Goal: Task Accomplishment & Management: Complete application form

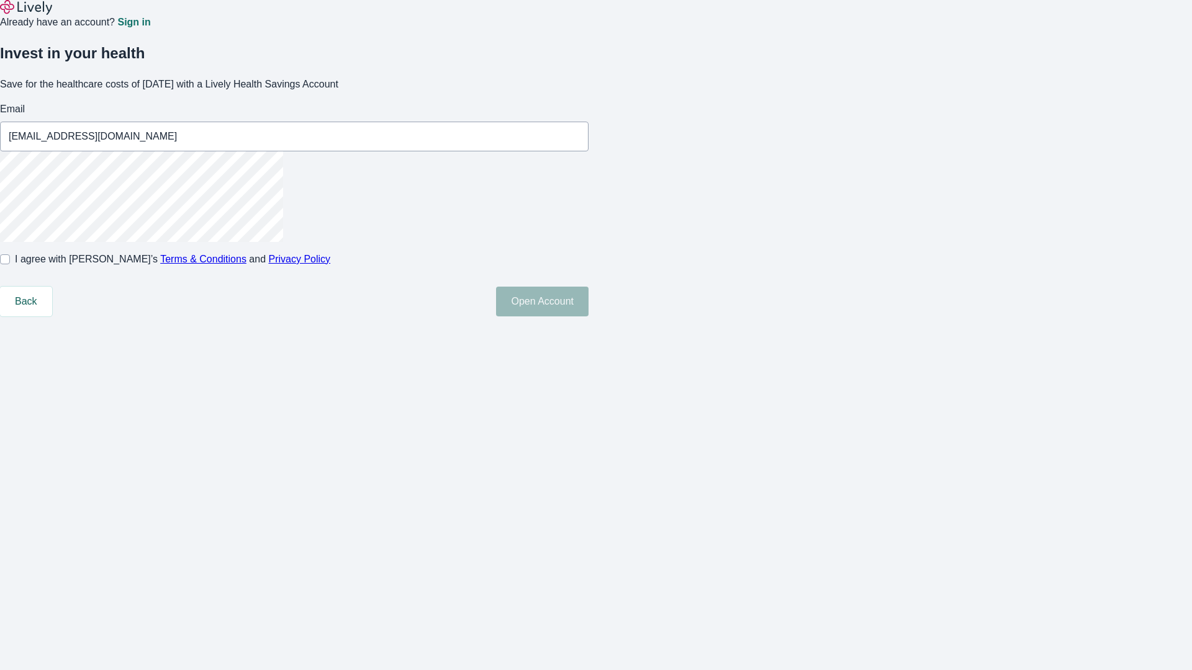
click at [10, 264] on input "I agree with Lively’s Terms & Conditions and Privacy Policy" at bounding box center [5, 260] width 10 height 10
checkbox input "true"
click at [588, 317] on button "Open Account" at bounding box center [542, 302] width 92 height 30
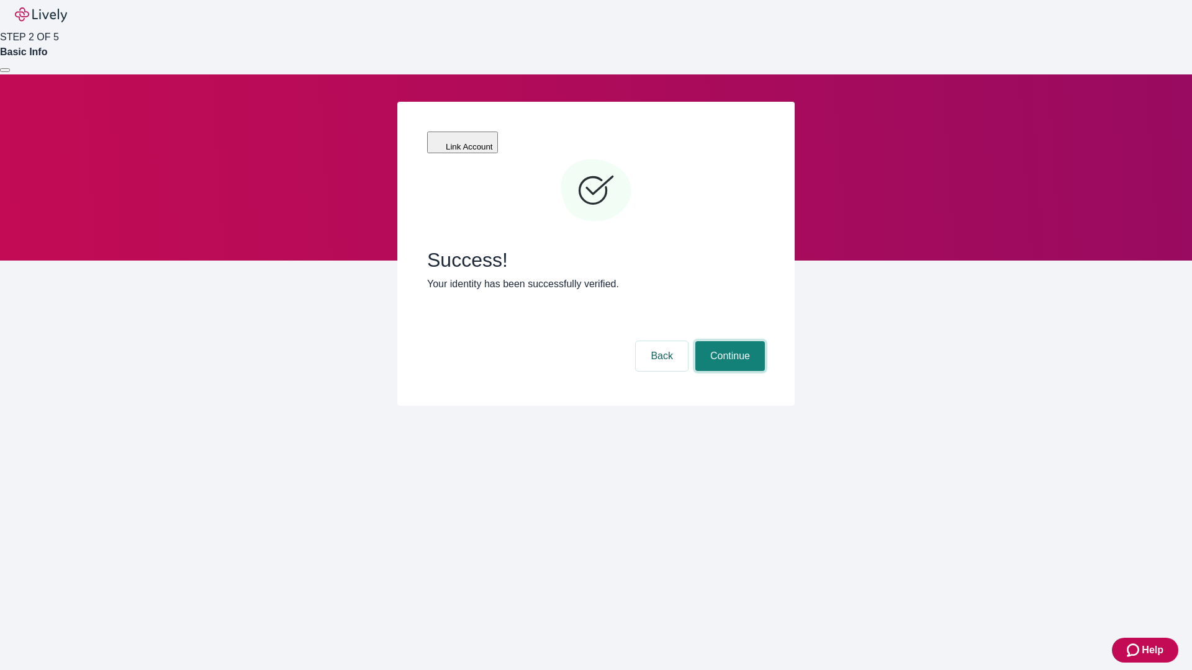
click at [728, 341] on button "Continue" at bounding box center [730, 356] width 70 height 30
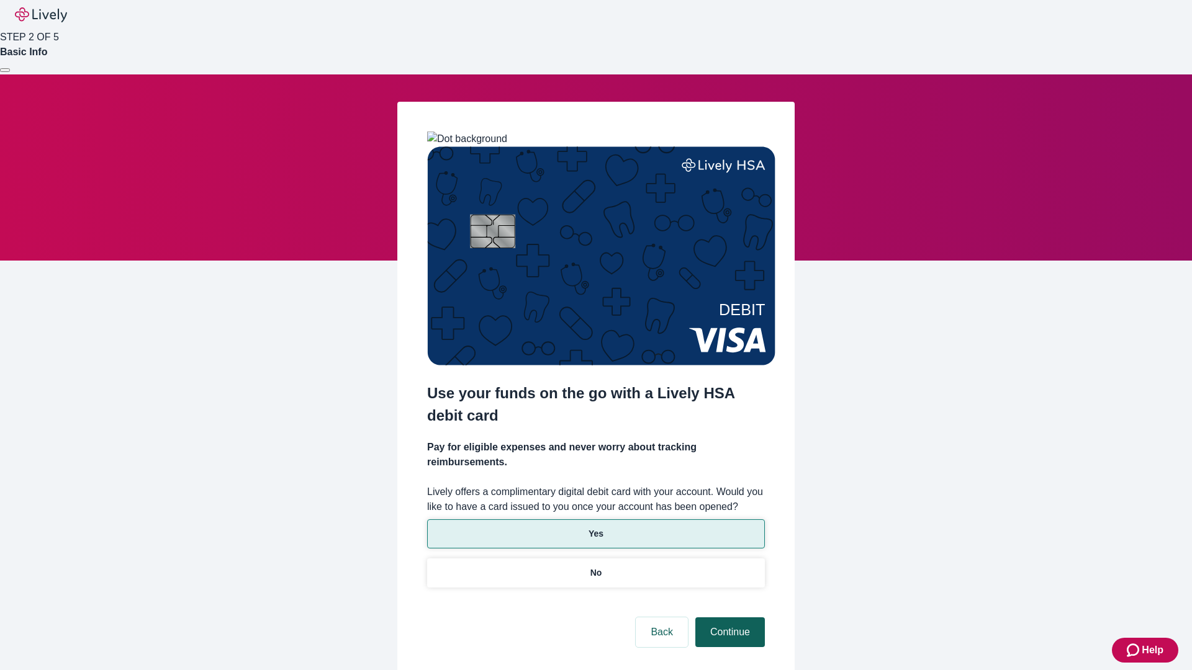
click at [595, 528] on p "Yes" at bounding box center [595, 534] width 15 height 13
click at [728, 618] on button "Continue" at bounding box center [730, 633] width 70 height 30
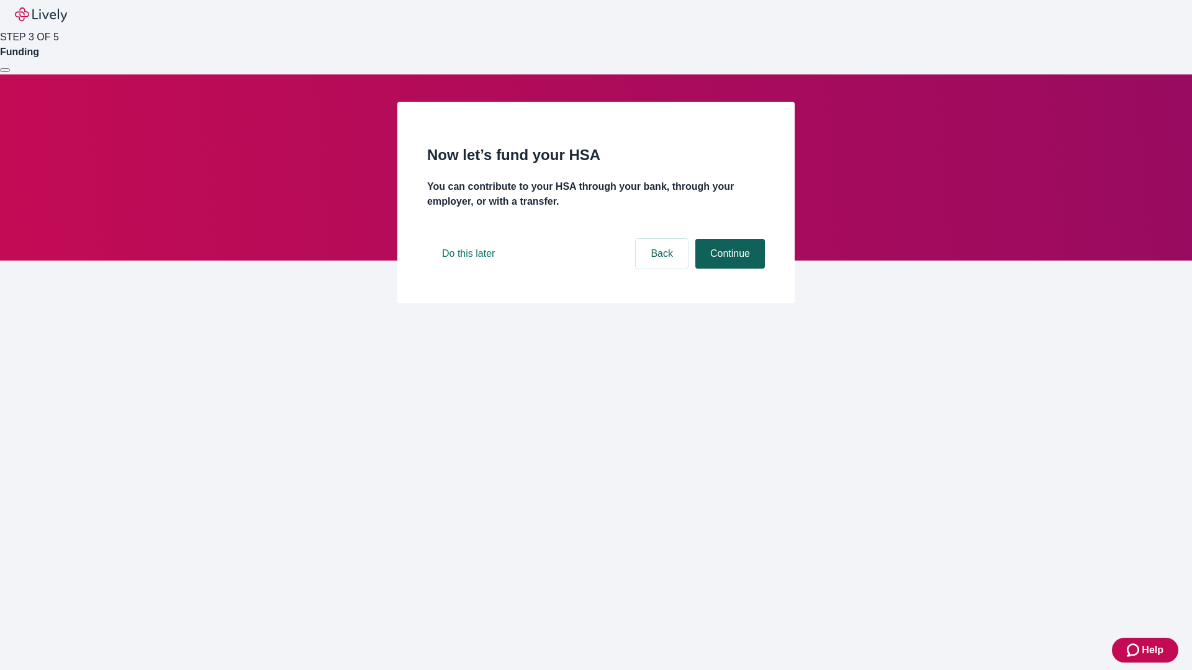
click at [728, 269] on button "Continue" at bounding box center [730, 254] width 70 height 30
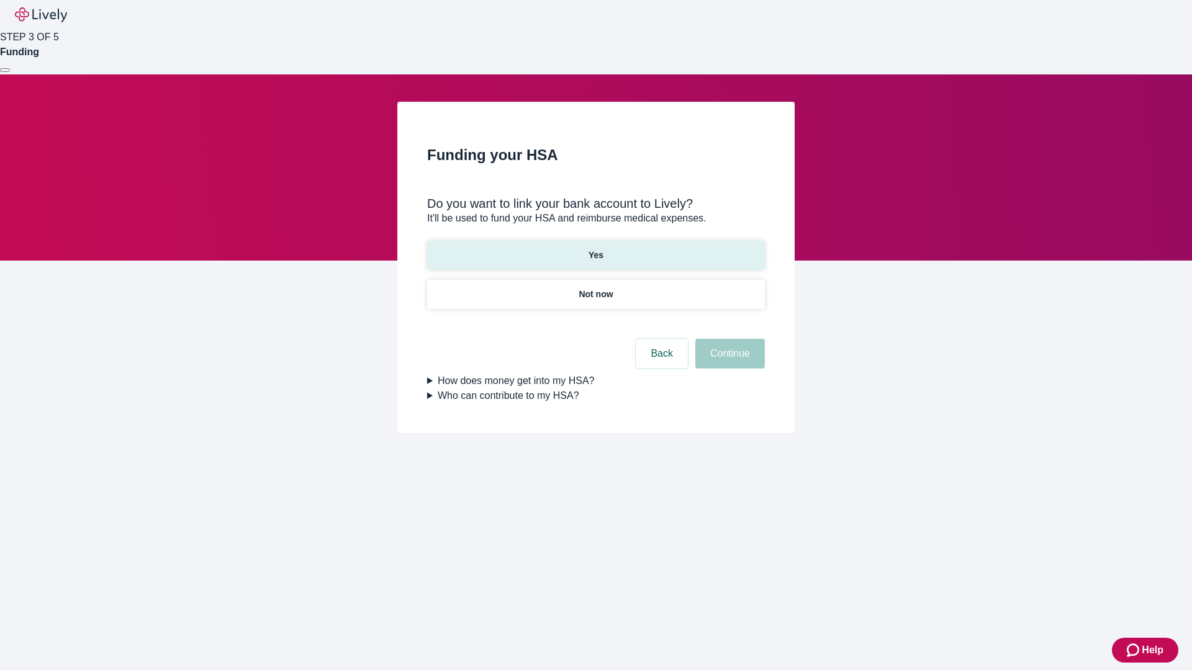
click at [595, 249] on p "Yes" at bounding box center [595, 255] width 15 height 13
click at [728, 339] on button "Continue" at bounding box center [730, 354] width 70 height 30
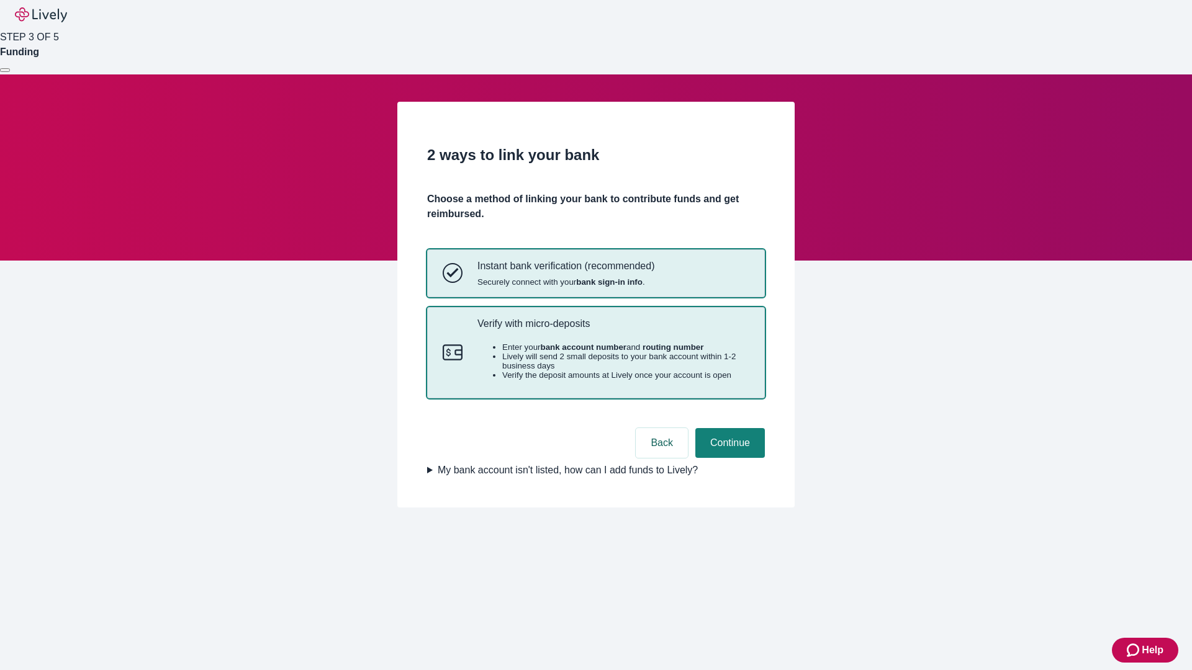
click at [613, 330] on p "Verify with micro-deposits" at bounding box center [613, 324] width 272 height 12
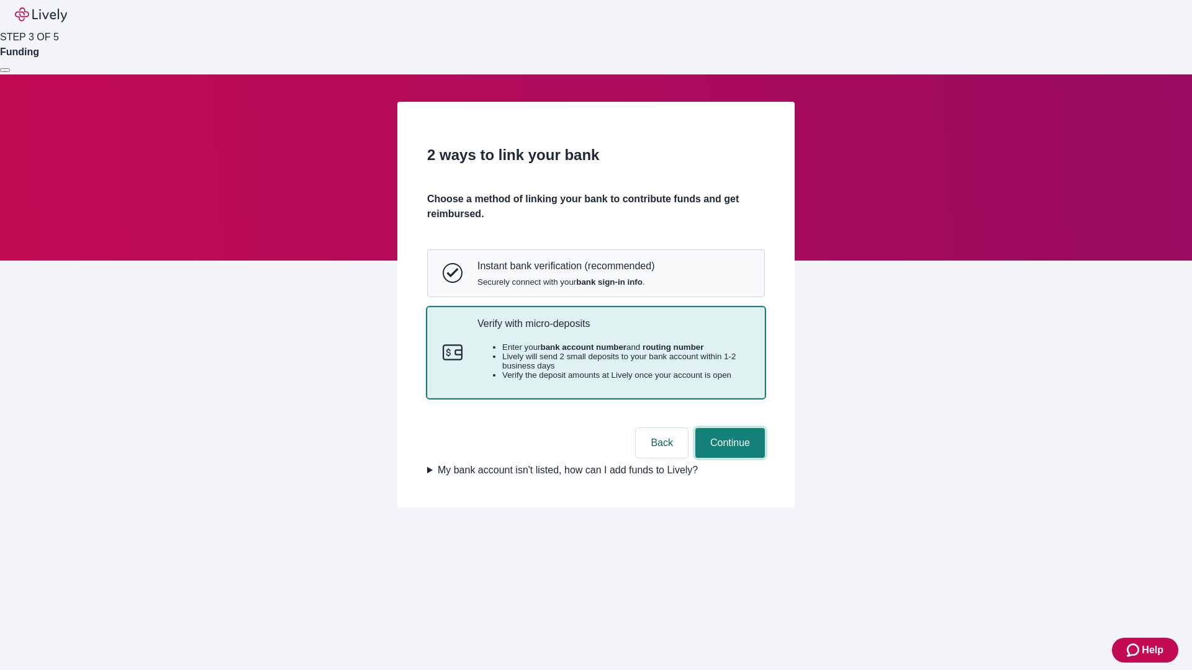
click at [728, 458] on button "Continue" at bounding box center [730, 443] width 70 height 30
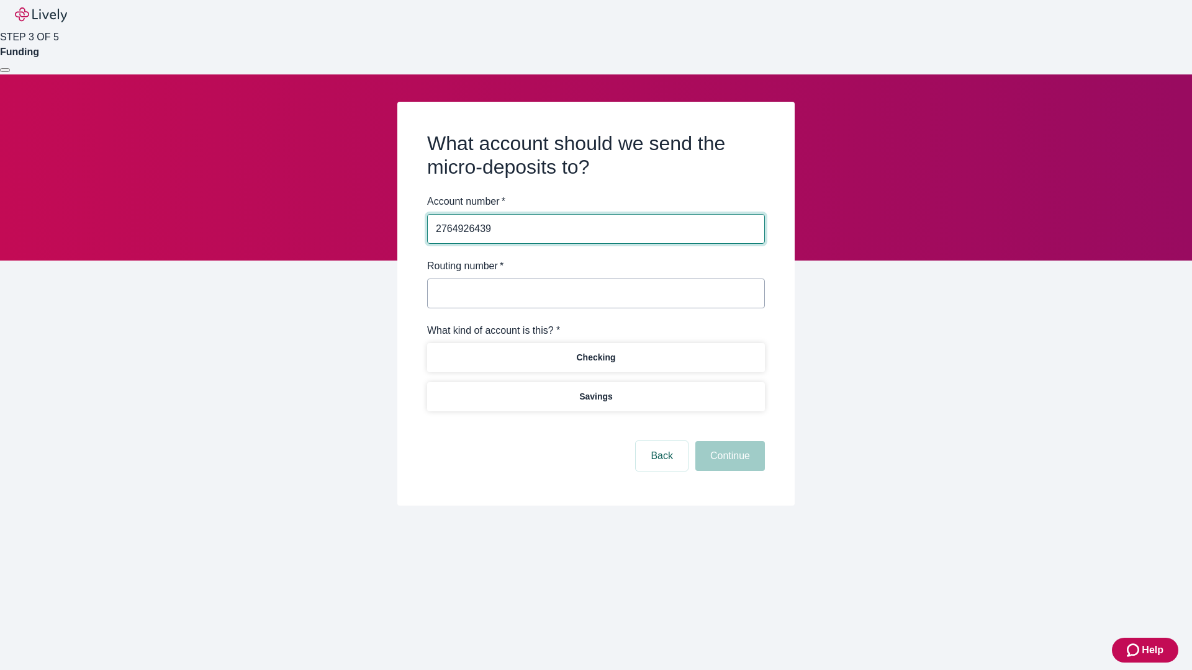
type input "2764926439"
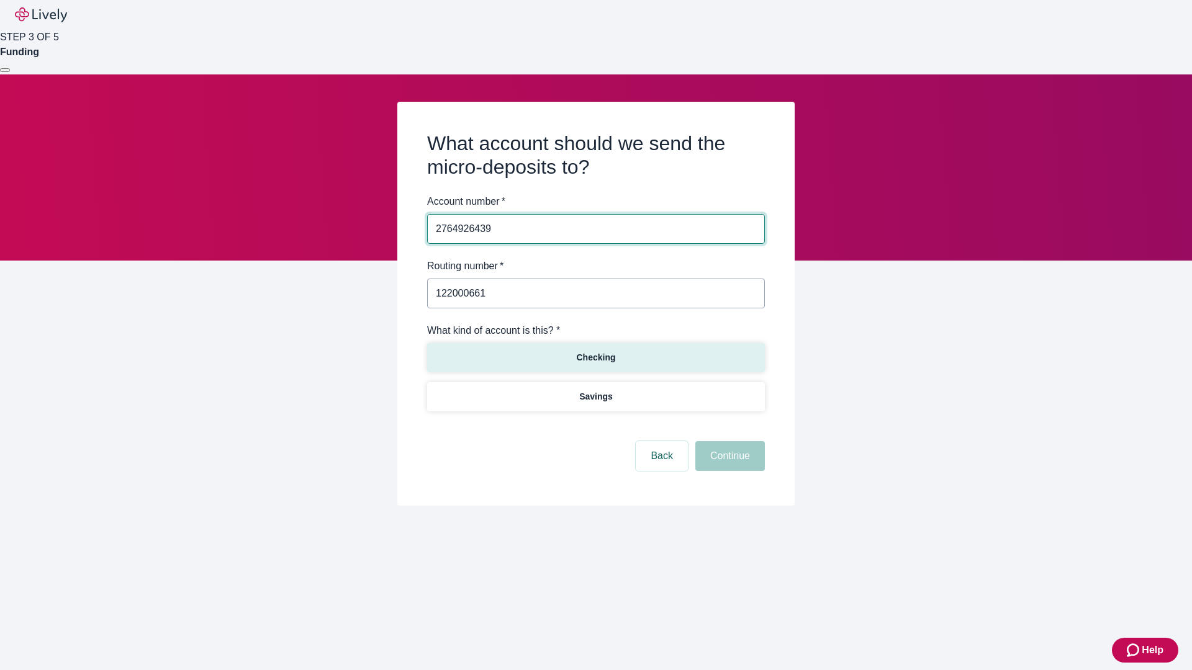
type input "122000661"
click at [595, 357] on p "Checking" at bounding box center [595, 357] width 39 height 13
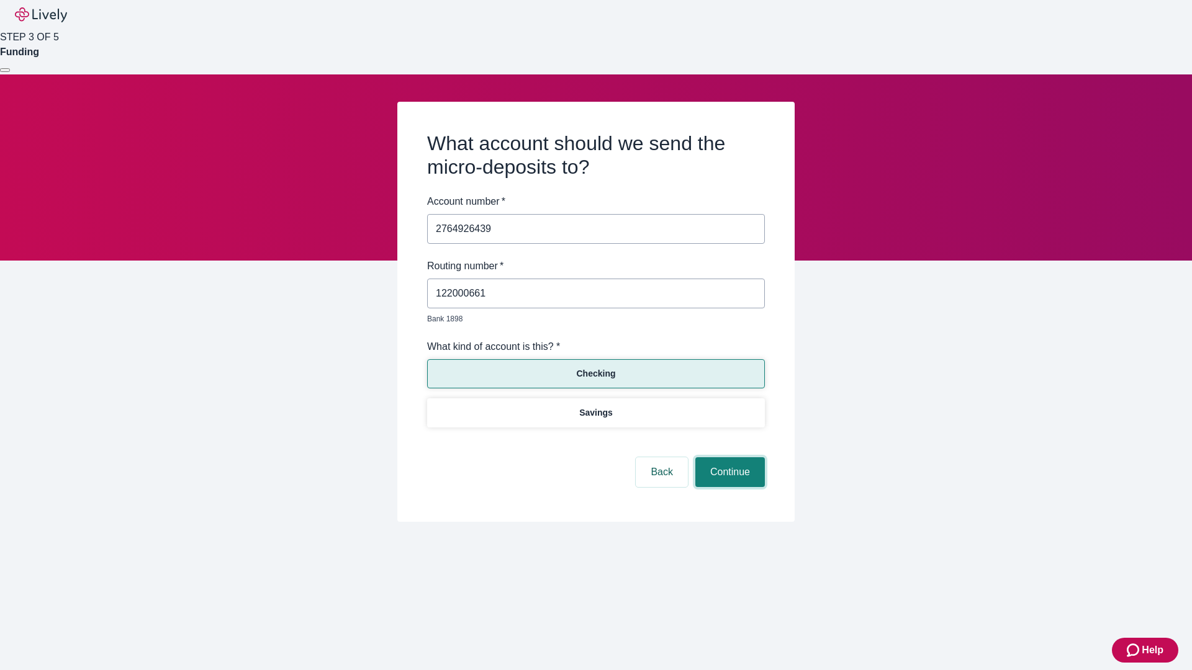
click at [728, 458] on button "Continue" at bounding box center [730, 472] width 70 height 30
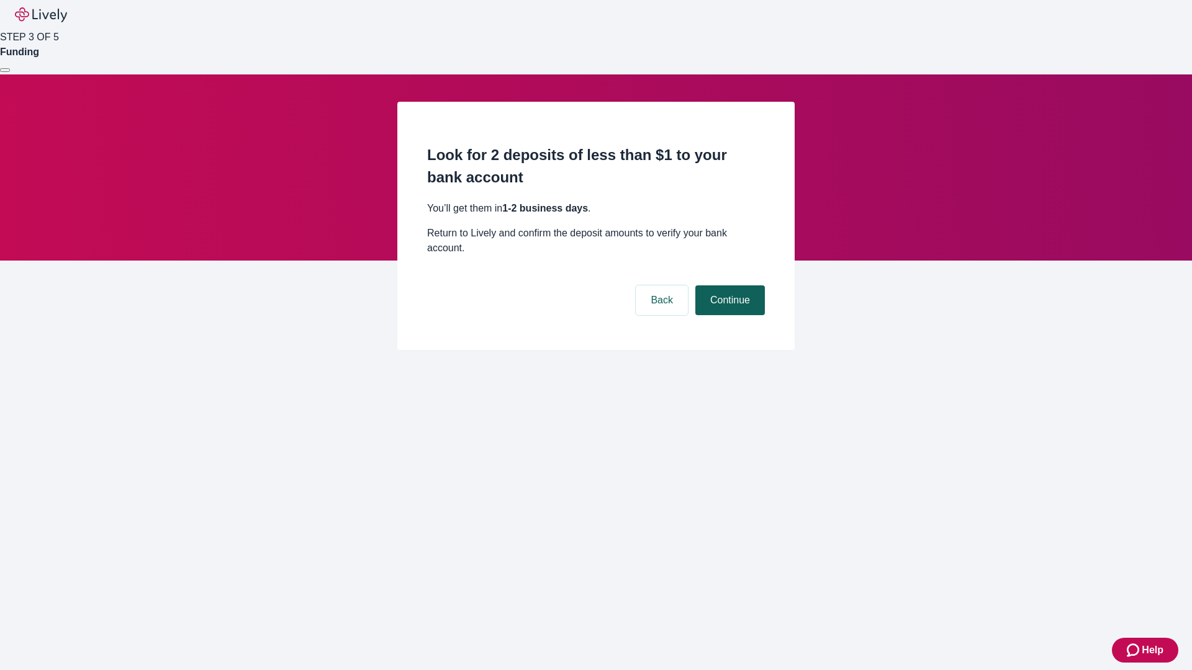
click at [728, 286] on button "Continue" at bounding box center [730, 301] width 70 height 30
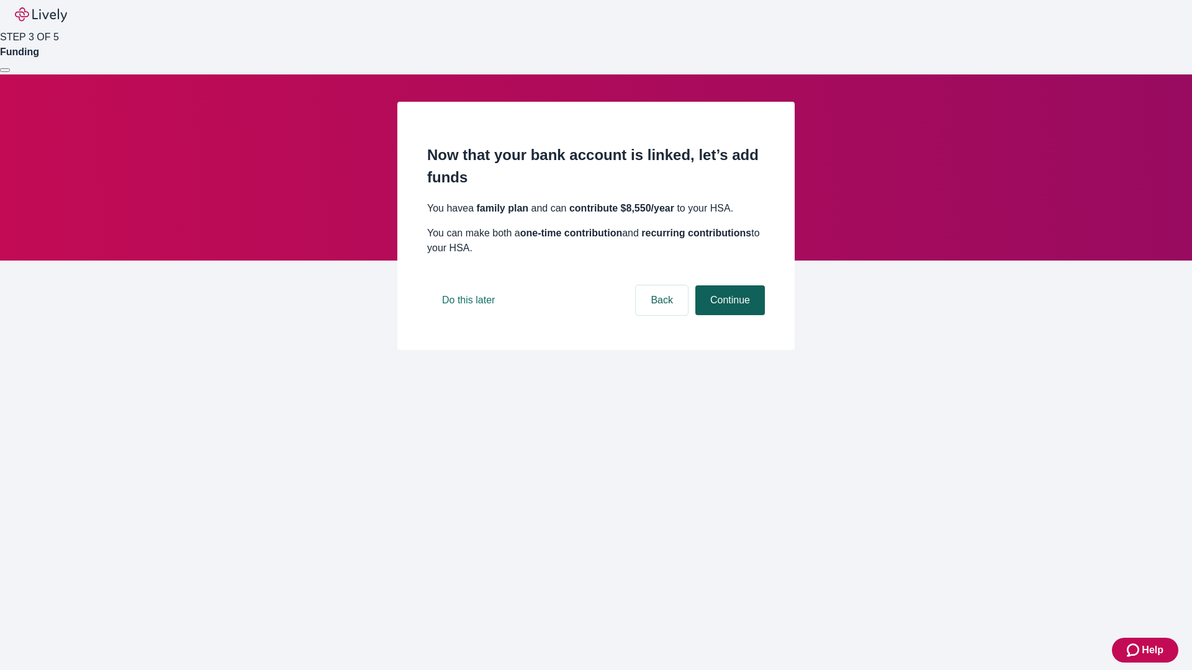
click at [728, 315] on button "Continue" at bounding box center [730, 301] width 70 height 30
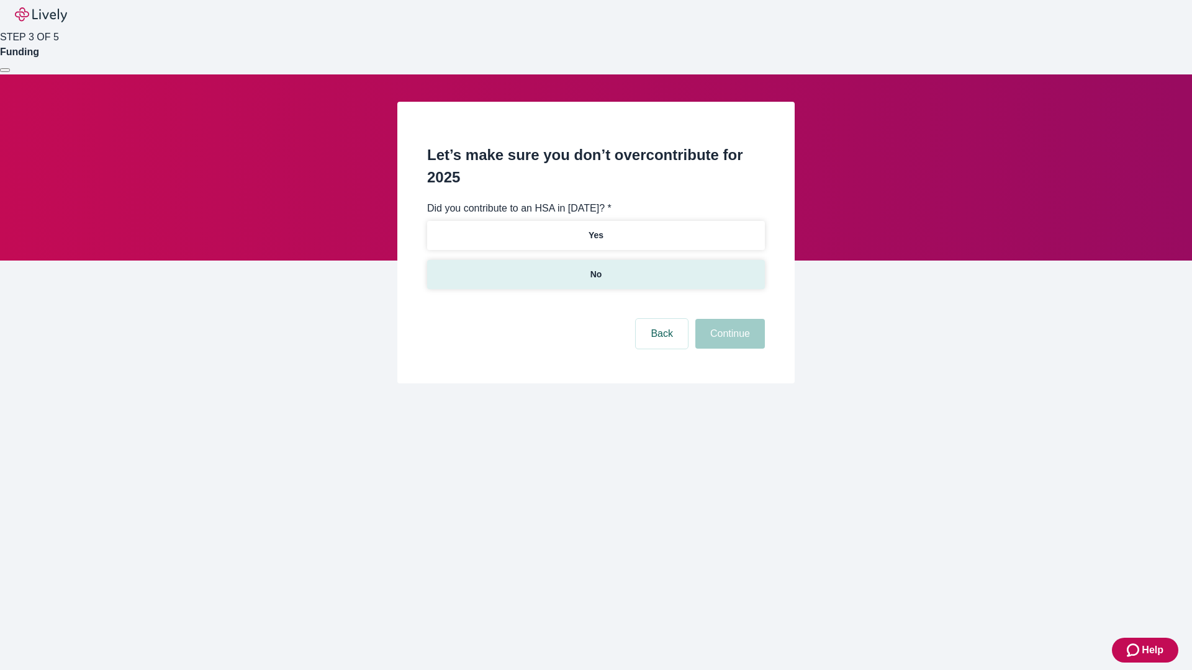
click at [595, 268] on p "No" at bounding box center [596, 274] width 12 height 13
click at [728, 319] on button "Continue" at bounding box center [730, 334] width 70 height 30
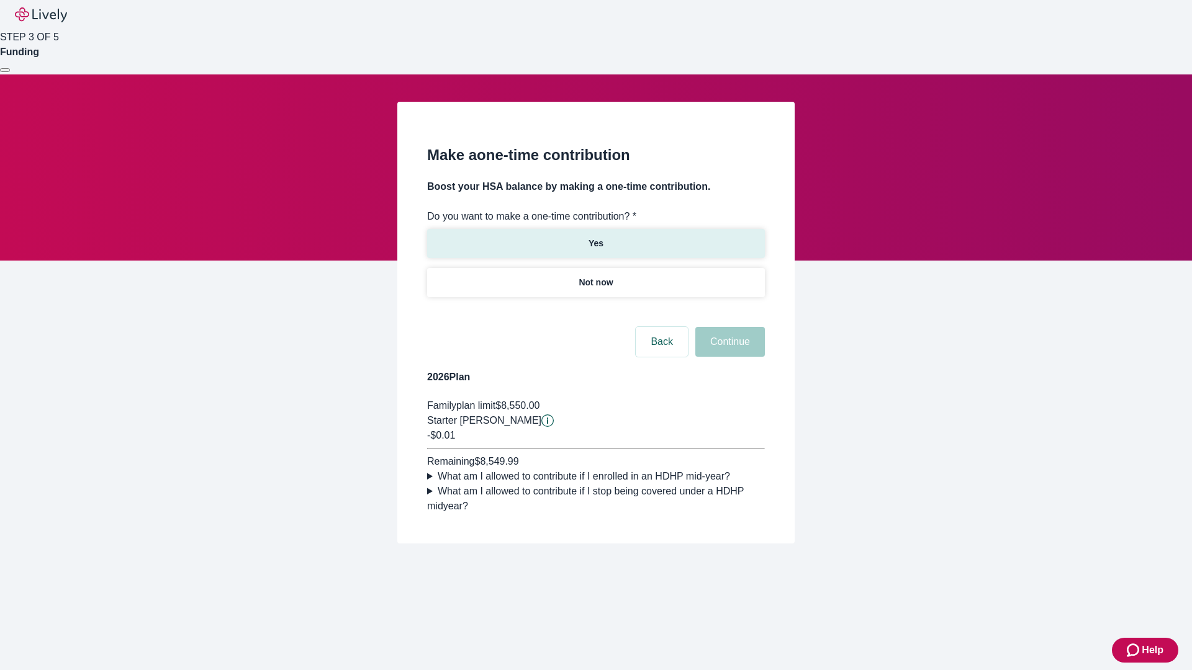
click at [595, 237] on p "Yes" at bounding box center [595, 243] width 15 height 13
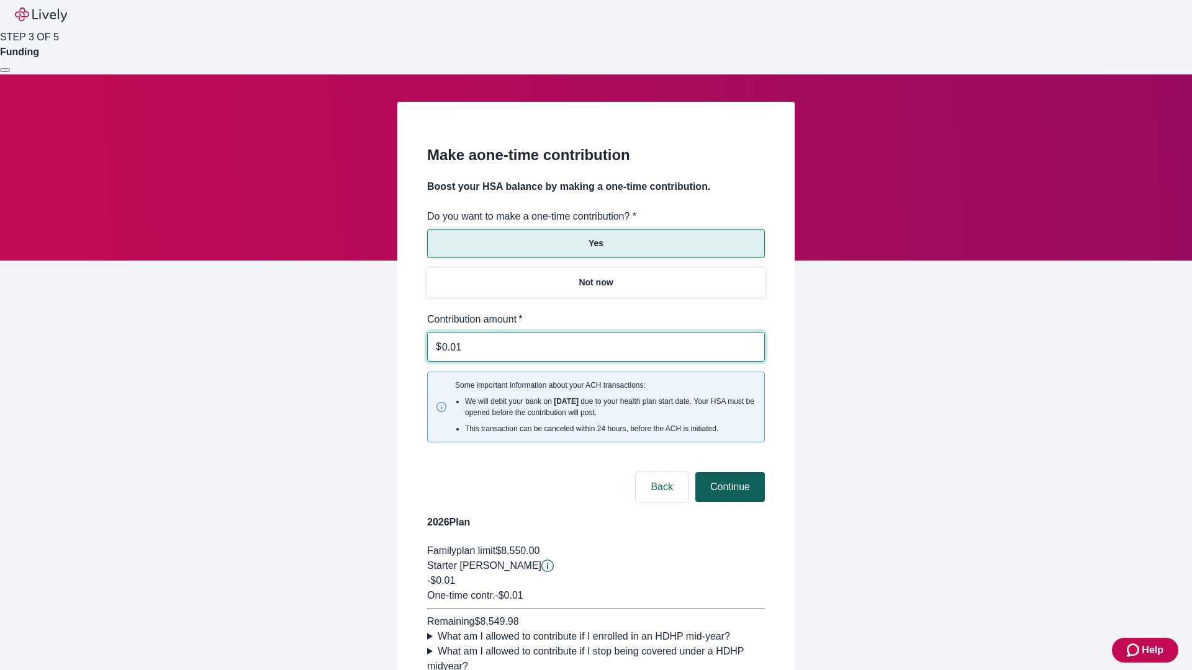
type input "0.01"
click at [728, 472] on button "Continue" at bounding box center [730, 487] width 70 height 30
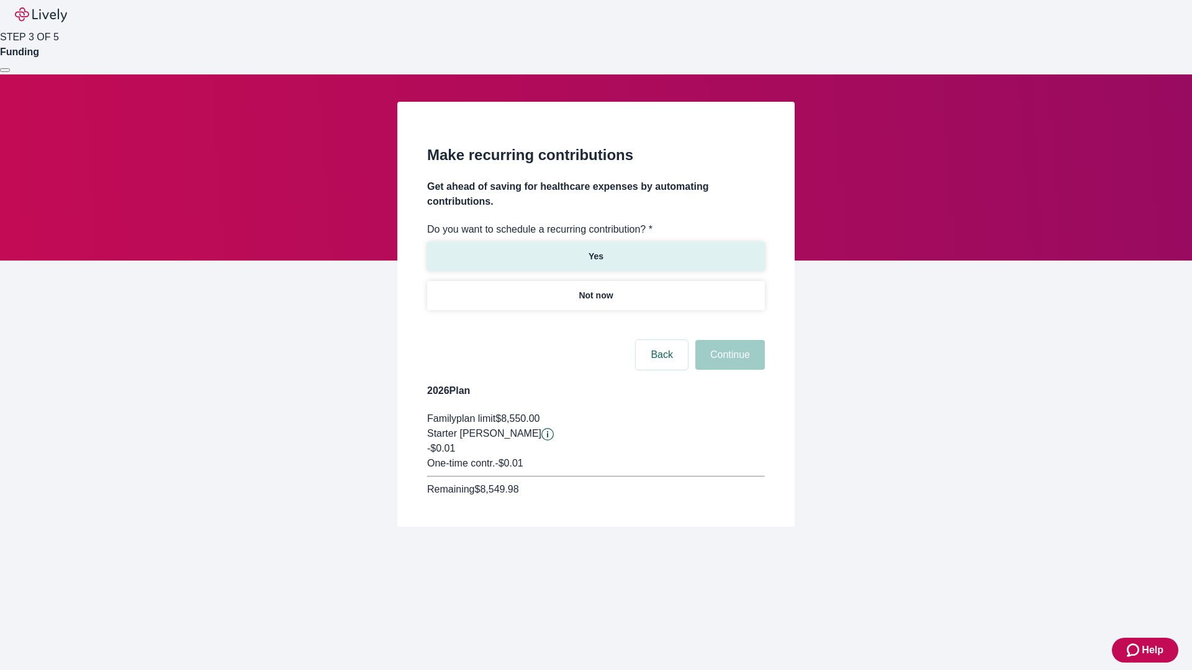
click at [595, 250] on p "Yes" at bounding box center [595, 256] width 15 height 13
click at [595, 325] on body "Help STEP 3 OF 5 Funding Make recurring contributions Get ahead of saving for h…" at bounding box center [596, 293] width 1192 height 587
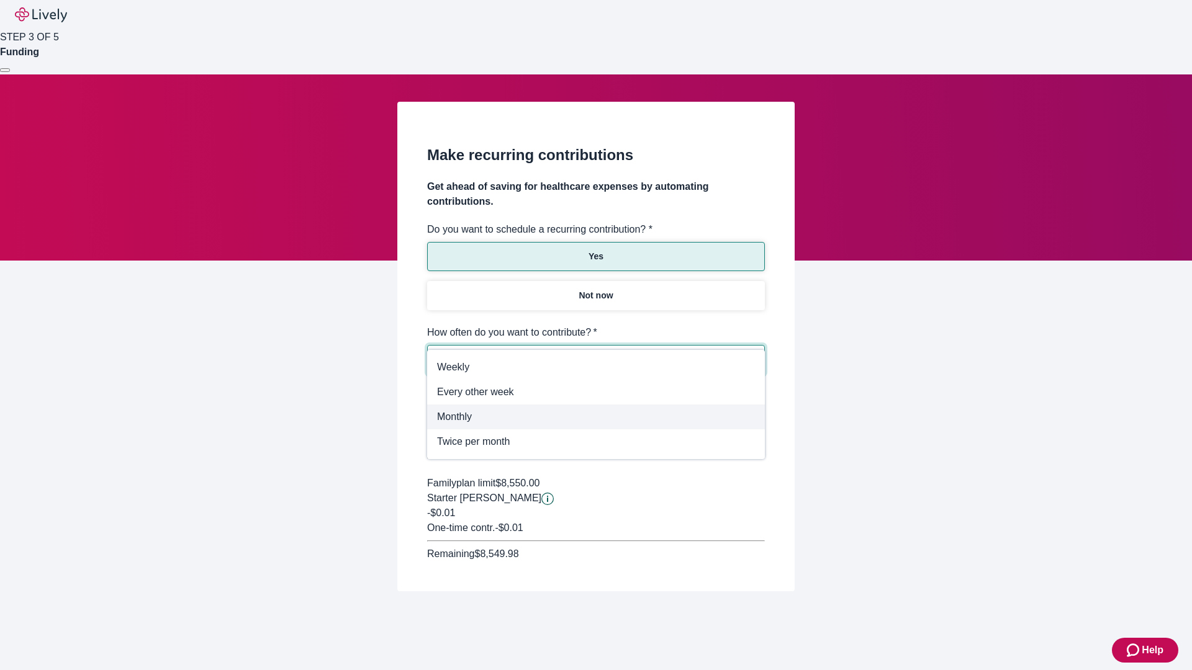
click at [596, 417] on span "Monthly" at bounding box center [596, 417] width 318 height 15
type input "Monthly"
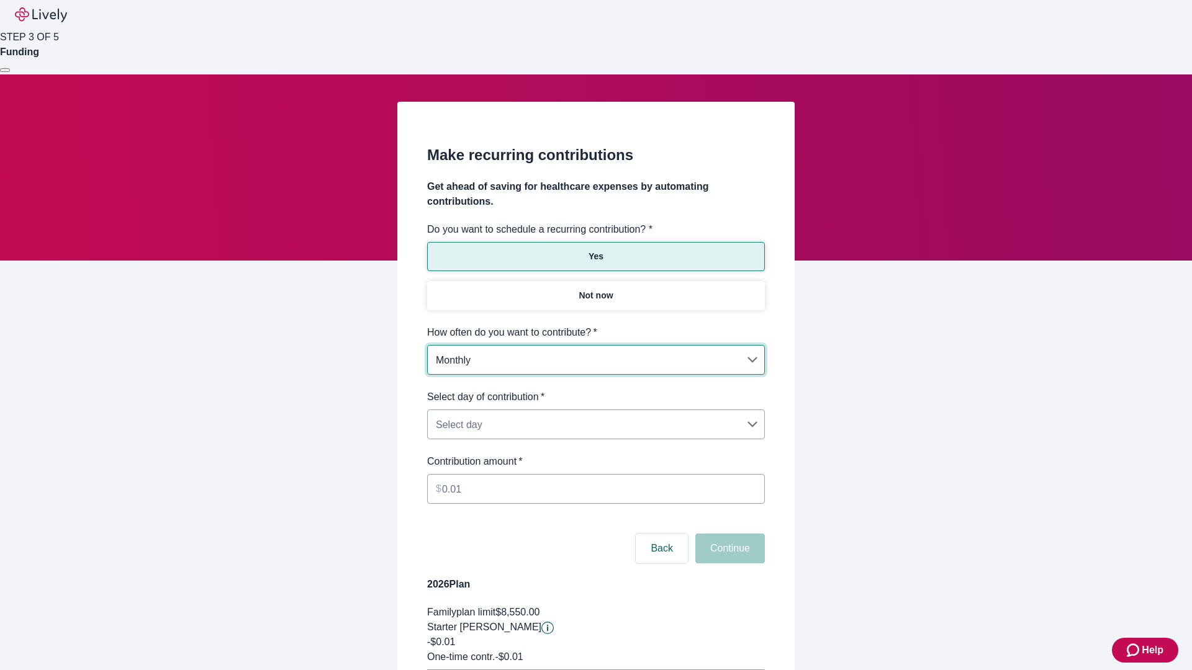
click at [595, 390] on body "Help STEP 3 OF 5 Funding Make recurring contributions Get ahead of saving for h…" at bounding box center [596, 390] width 1192 height 780
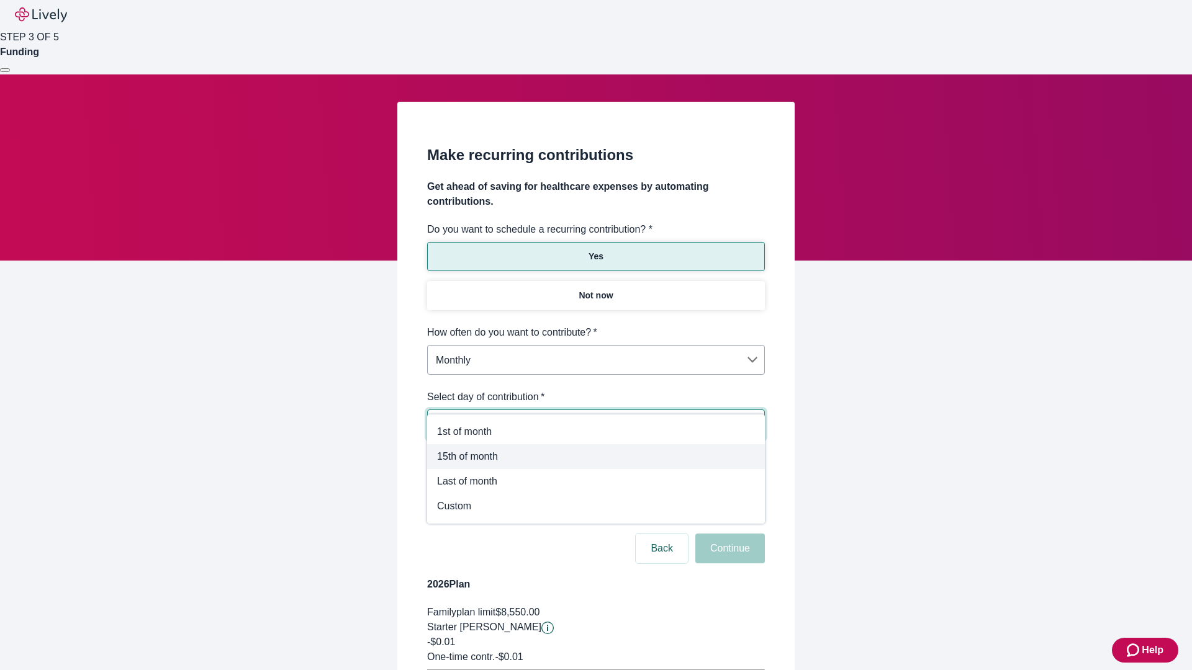
click at [596, 457] on span "15th of month" at bounding box center [596, 456] width 318 height 15
type input "Monthly15th"
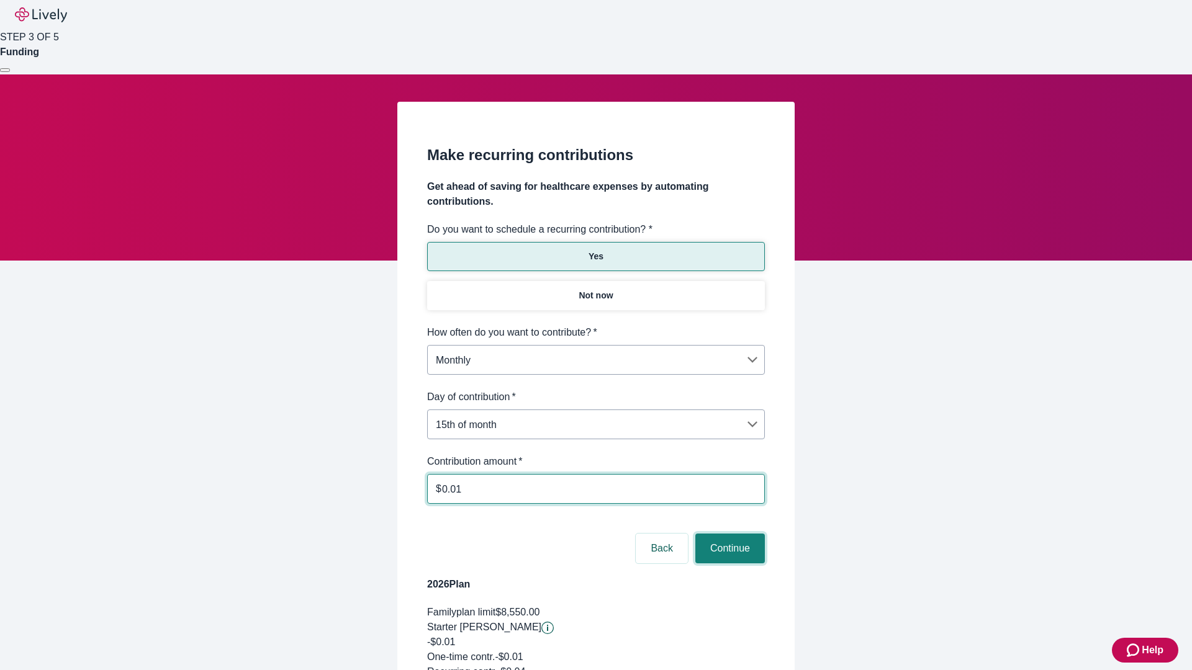
click at [728, 534] on button "Continue" at bounding box center [730, 549] width 70 height 30
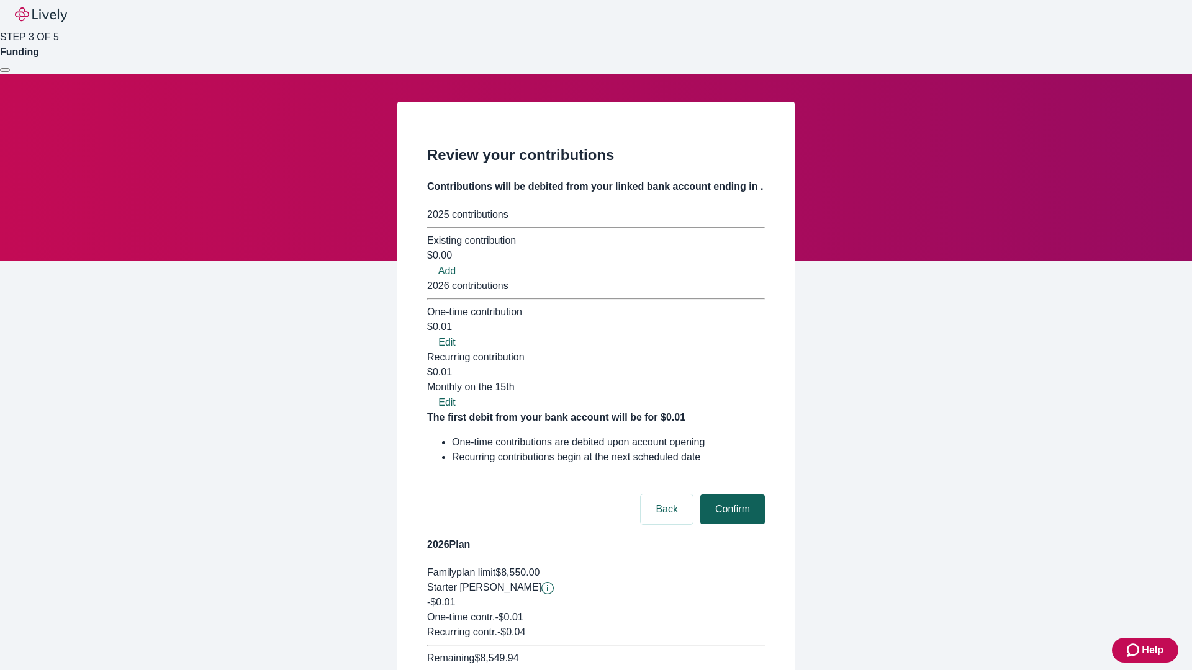
click at [731, 495] on button "Confirm" at bounding box center [732, 510] width 65 height 30
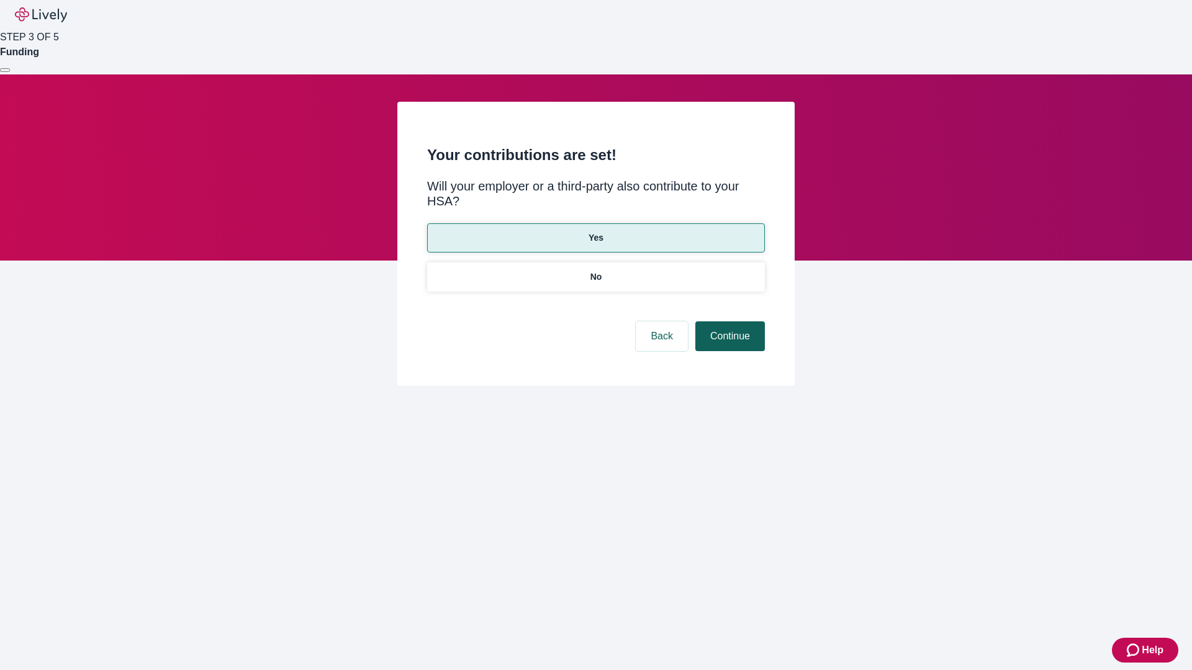
click at [728, 322] on button "Continue" at bounding box center [730, 337] width 70 height 30
